Goal: Check status: Check status

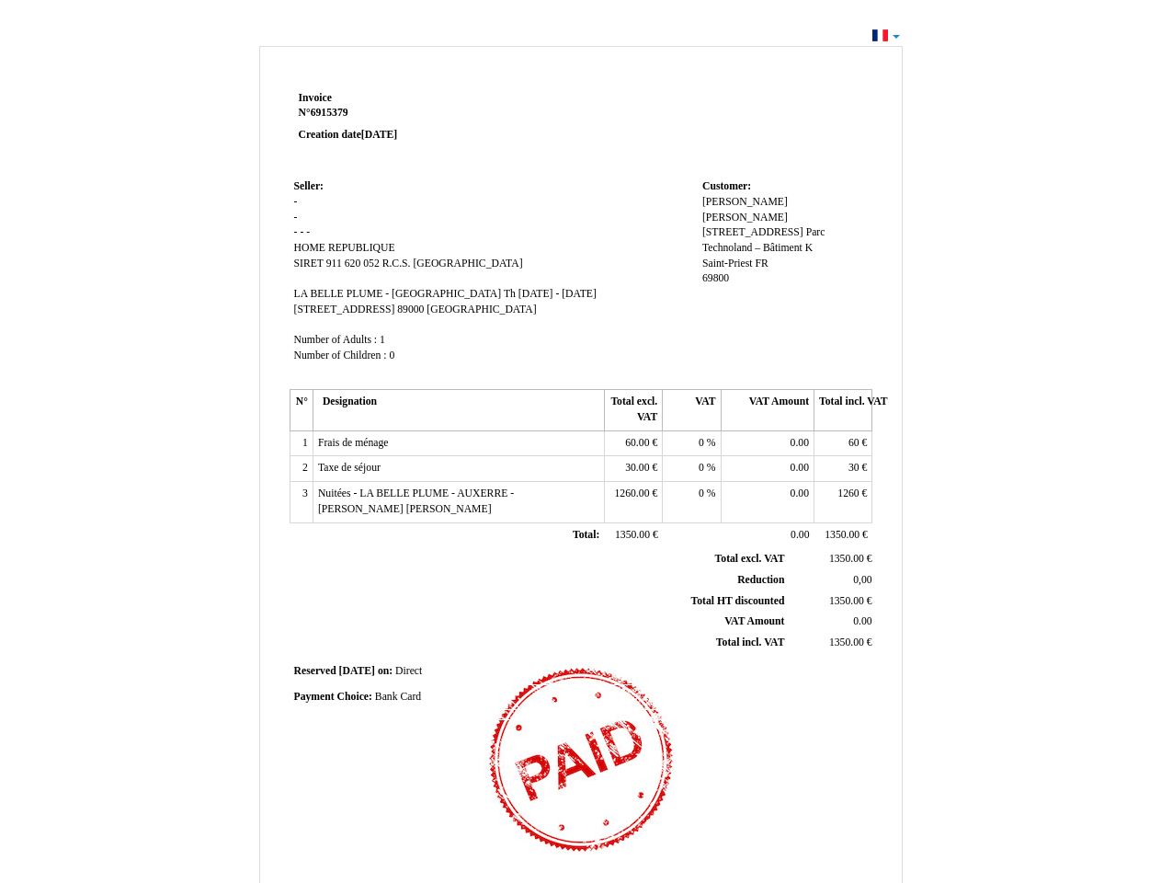
click at [315, 97] on span "Invoice" at bounding box center [315, 98] width 33 height 12
click at [332, 112] on span "6915379" at bounding box center [330, 113] width 38 height 12
click at [309, 186] on span "Seller:" at bounding box center [308, 186] width 29 height 12
click at [311, 247] on span "HOME" at bounding box center [309, 248] width 31 height 12
click at [361, 247] on span "REPUBLIQUE" at bounding box center [361, 248] width 67 height 12
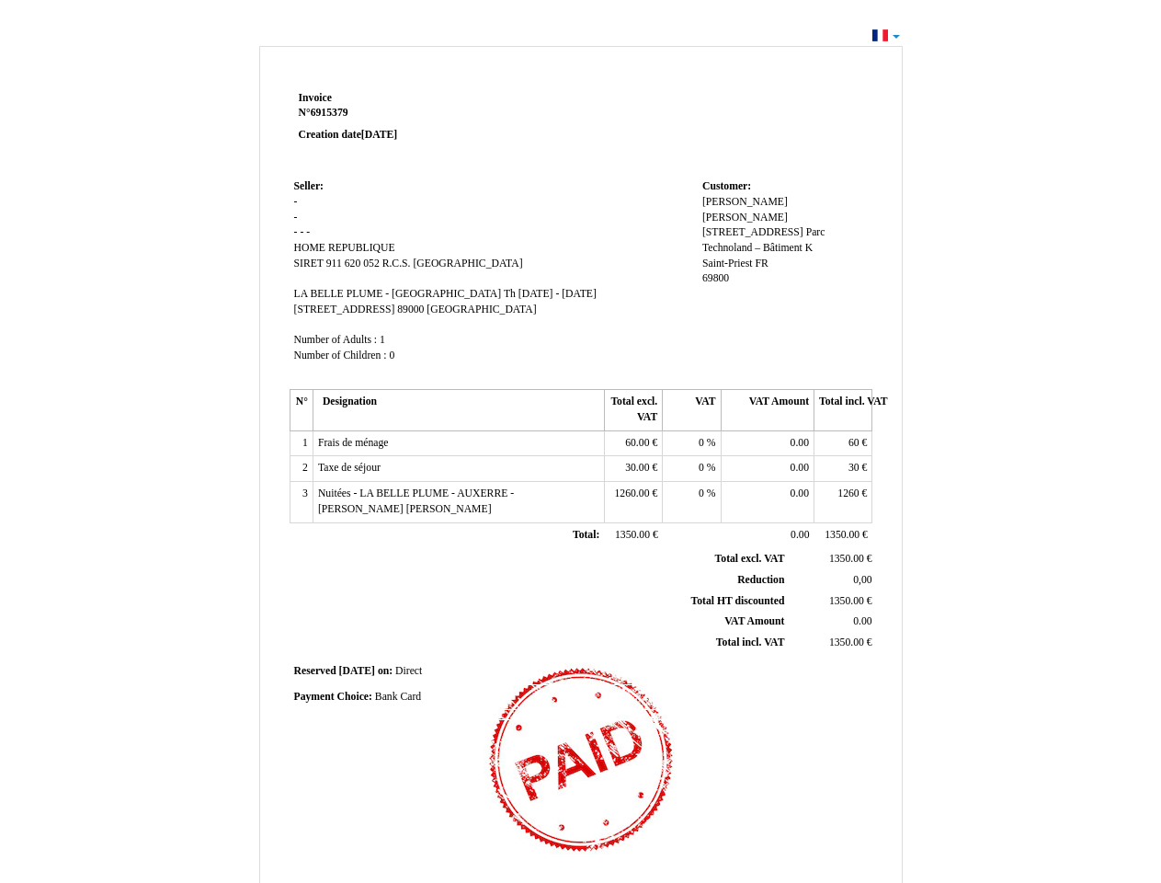
click at [371, 263] on span "SIRET 911 620 052 R.C.S. [GEOGRAPHIC_DATA]" at bounding box center [408, 263] width 229 height 12
click at [370, 293] on span "LA BELLE PLUME - [GEOGRAPHIC_DATA]" at bounding box center [398, 294] width 208 height 12
click at [541, 293] on span "Th [DATE] - [DATE]" at bounding box center [550, 294] width 93 height 12
click at [379, 309] on span "[STREET_ADDRESS]" at bounding box center [344, 309] width 101 height 12
click at [424, 309] on span "89000" at bounding box center [410, 309] width 27 height 12
